Goal: Book appointment/travel/reservation

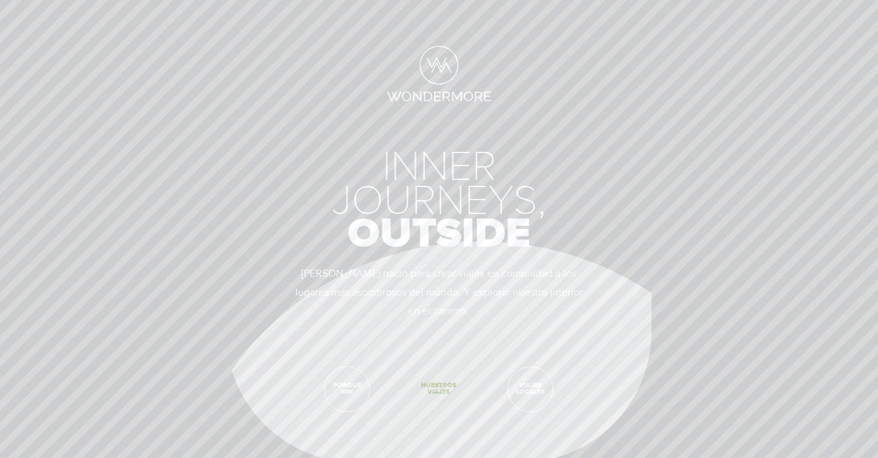
click at [435, 387] on span "Nuestros viajes" at bounding box center [438, 389] width 45 height 45
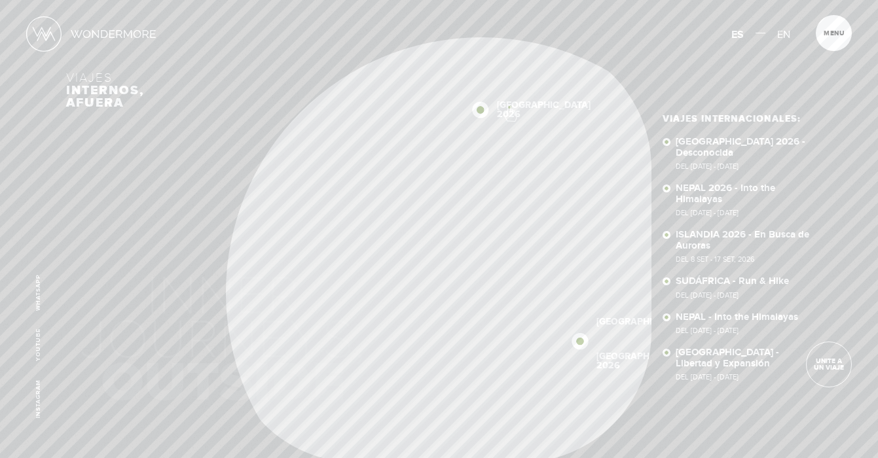
click at [509, 0] on div "Inicio Viajes Internacionales Sobre Wondermore Viajes Pasados Viajes a la Medid…" at bounding box center [439, 0] width 878 height 0
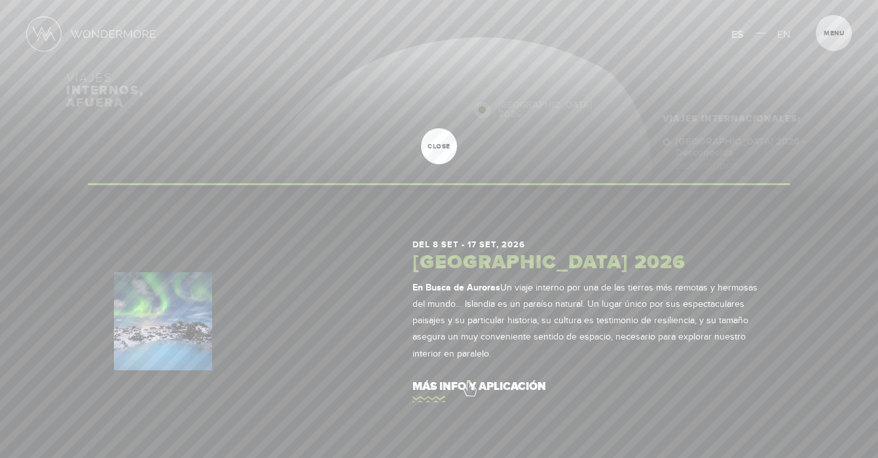
click at [469, 382] on link "más info y aplicación" at bounding box center [587, 387] width 351 height 37
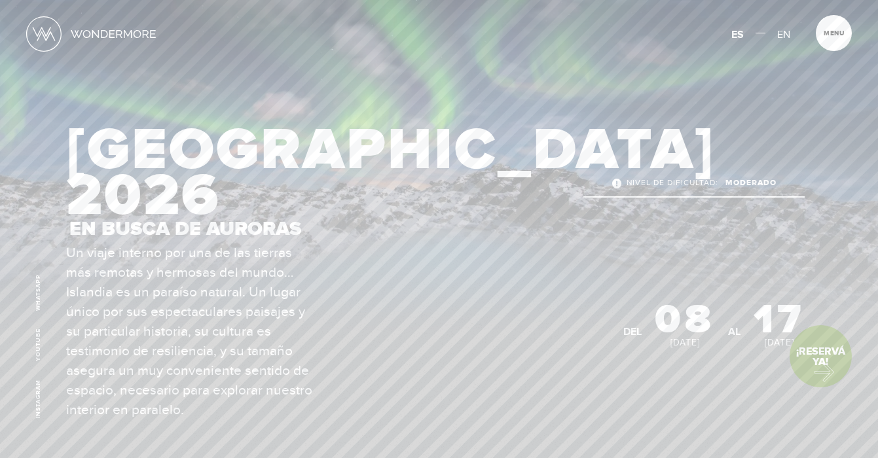
click at [818, 369] on link "¡Reservá Ya!" at bounding box center [820, 356] width 62 height 62
